Goal: Transaction & Acquisition: Purchase product/service

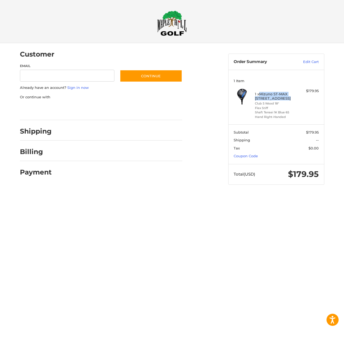
drag, startPoint x: 283, startPoint y: 99, endPoint x: 260, endPoint y: 94, distance: 23.3
click at [260, 94] on h4 "1 x Mizuno ST-MAX [STREET_ADDRESS]" at bounding box center [275, 96] width 41 height 9
copy h4 "Mizuno ST-MAX [STREET_ADDRESS]"
click at [204, 57] on div "Customer Guest Customer Email Subscribe to our newsletter. Continue Already hav…" at bounding box center [120, 112] width 208 height 138
drag, startPoint x: 283, startPoint y: 99, endPoint x: 260, endPoint y: 96, distance: 23.7
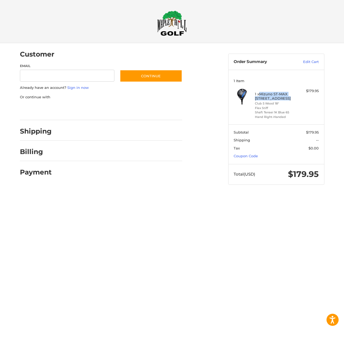
click at [260, 96] on h4 "1 x Mizuno ST-MAX [STREET_ADDRESS]" at bounding box center [275, 96] width 41 height 9
click at [293, 45] on aside "Order Summary Edit Cart 1 Item 1 x Mizuno ST-MAX 230 Fairway Wood Club 5 Wood 1…" at bounding box center [276, 116] width 104 height 147
drag, startPoint x: 281, startPoint y: 100, endPoint x: 261, endPoint y: 95, distance: 20.2
click at [261, 95] on h4 "1 x Mizuno ST-MAX [STREET_ADDRESS]" at bounding box center [275, 96] width 41 height 9
copy h4 "Mizuno ST-MAX [STREET_ADDRESS]"
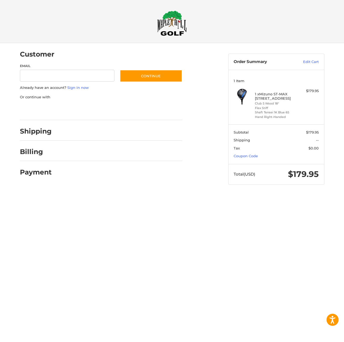
click at [328, 80] on aside "Order Summary Edit Cart 1 Item 1 x Mizuno ST-MAX 230 Fairway Wood Club 5 Wood 1…" at bounding box center [276, 116] width 104 height 147
